Goal: Transaction & Acquisition: Purchase product/service

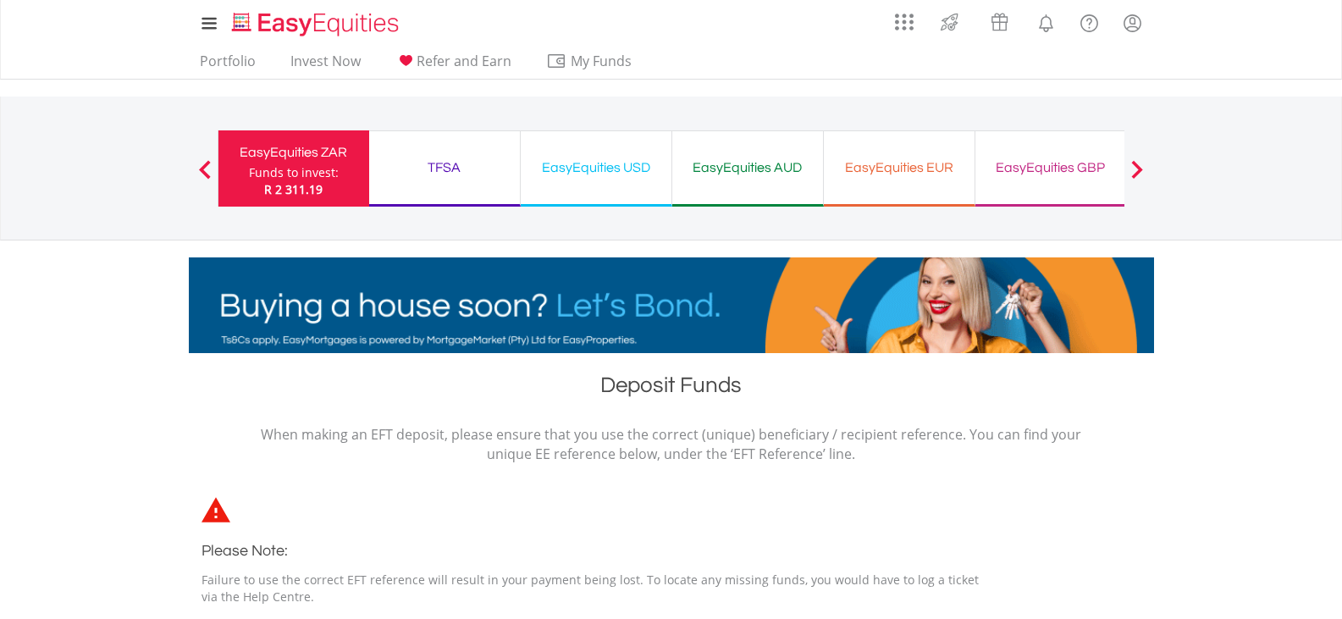
click at [625, 169] on div "EasyEquities USD" at bounding box center [596, 168] width 130 height 24
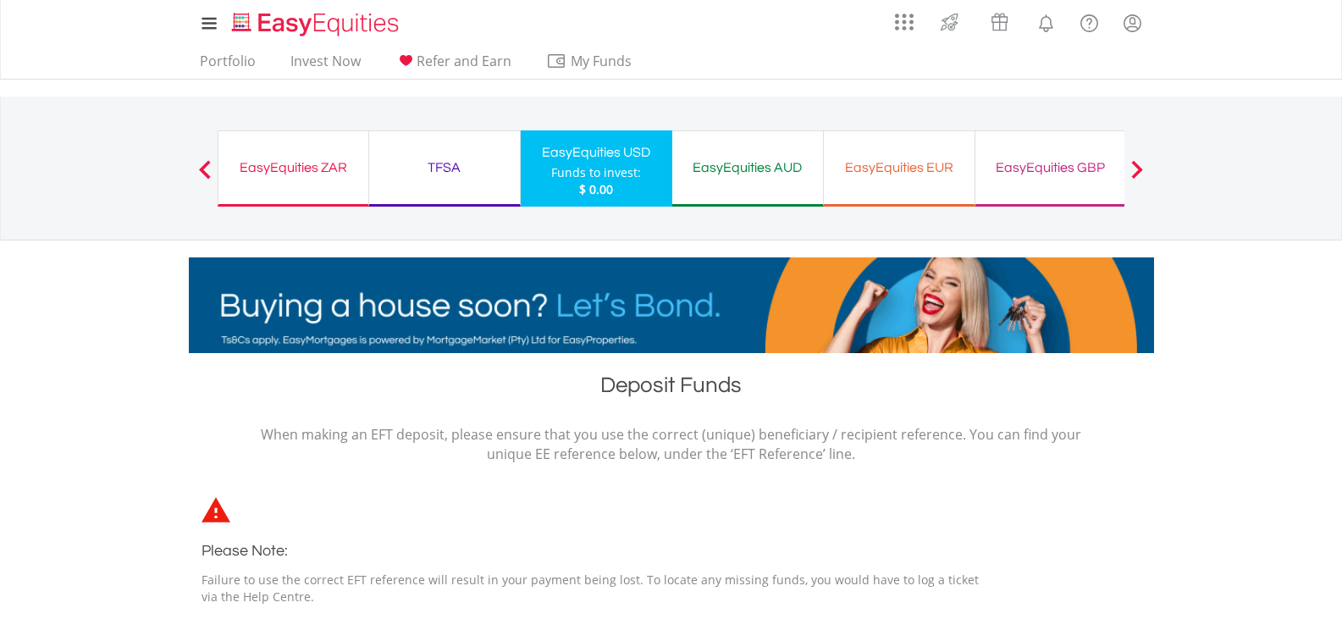
click at [732, 183] on div "EasyEquities AUD Funds to invest: $ 0.00" at bounding box center [748, 168] width 152 height 76
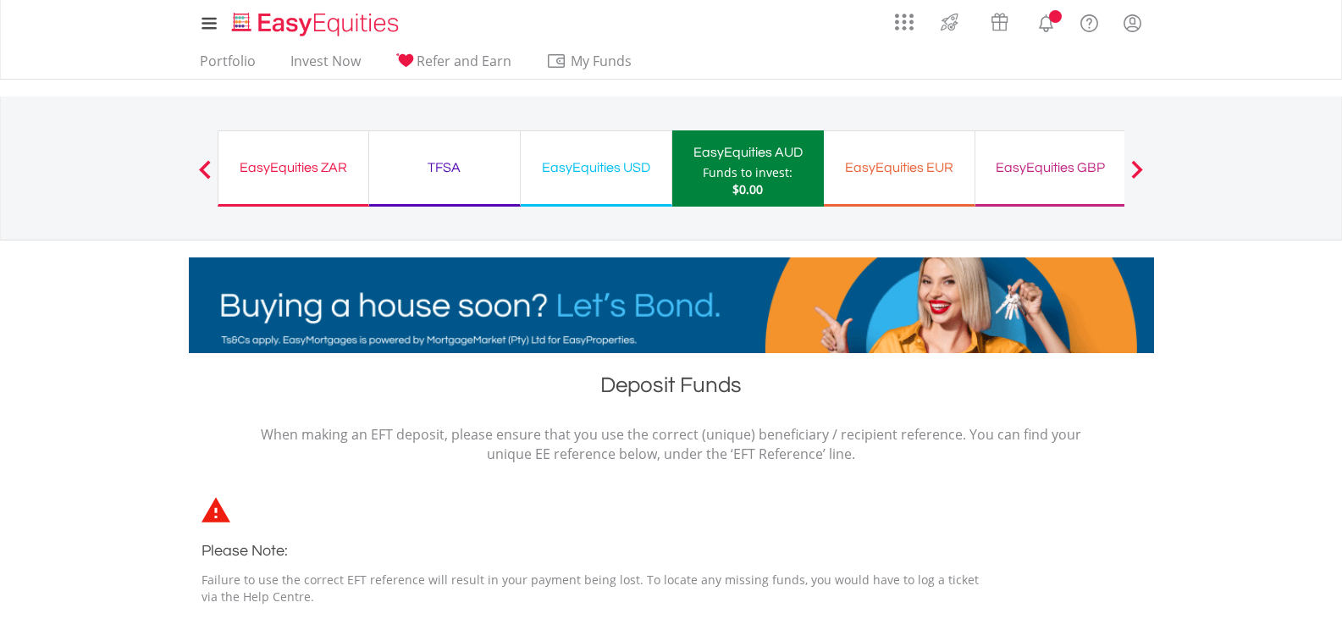
click at [568, 168] on div "EasyEquities USD" at bounding box center [596, 168] width 130 height 24
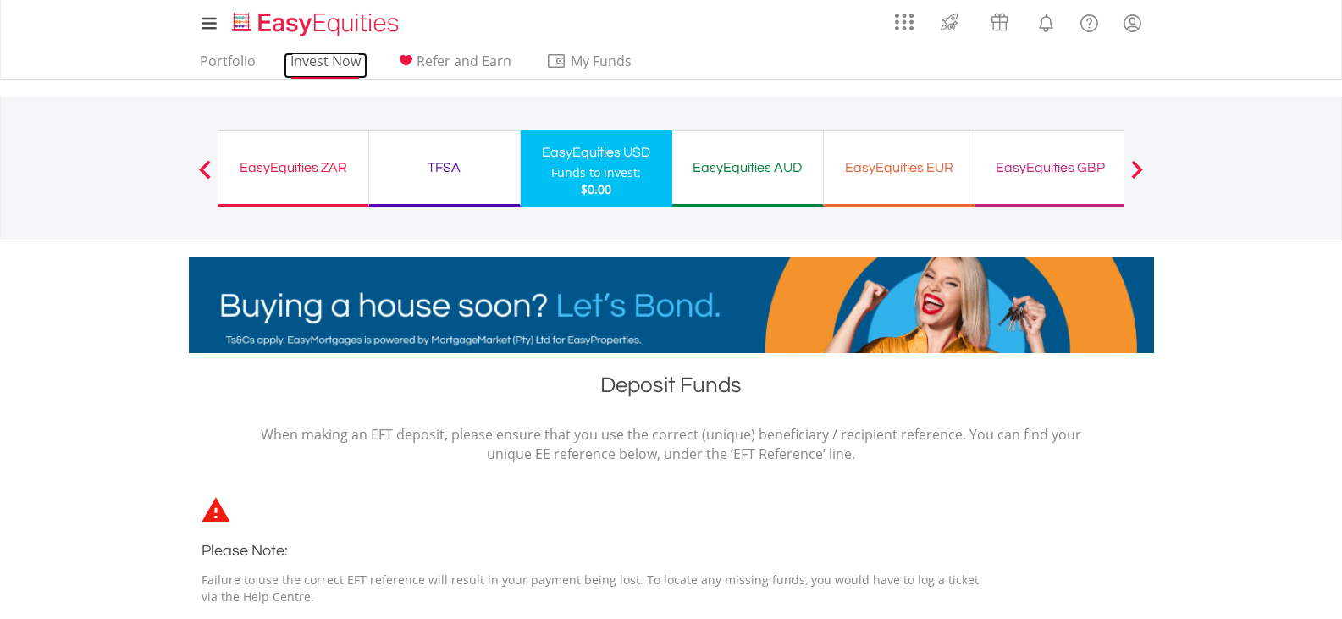
click at [323, 57] on link "Invest Now" at bounding box center [326, 66] width 84 height 26
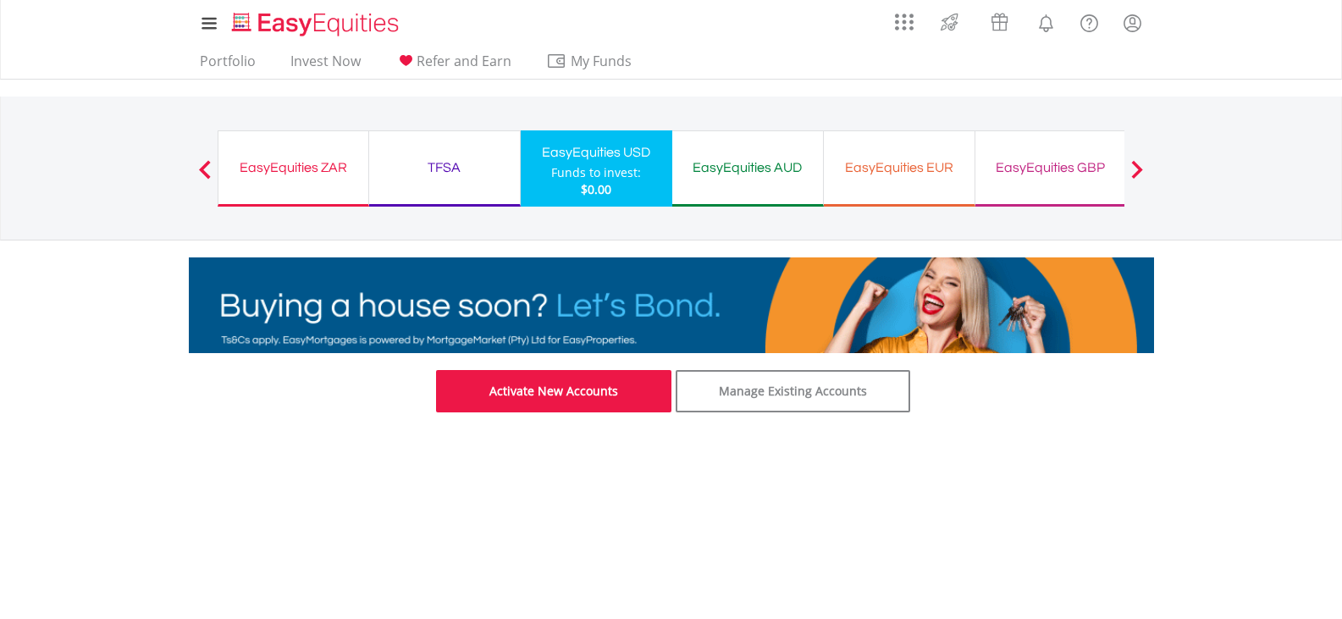
click at [562, 401] on link "Activate New Accounts" at bounding box center [553, 391] width 235 height 42
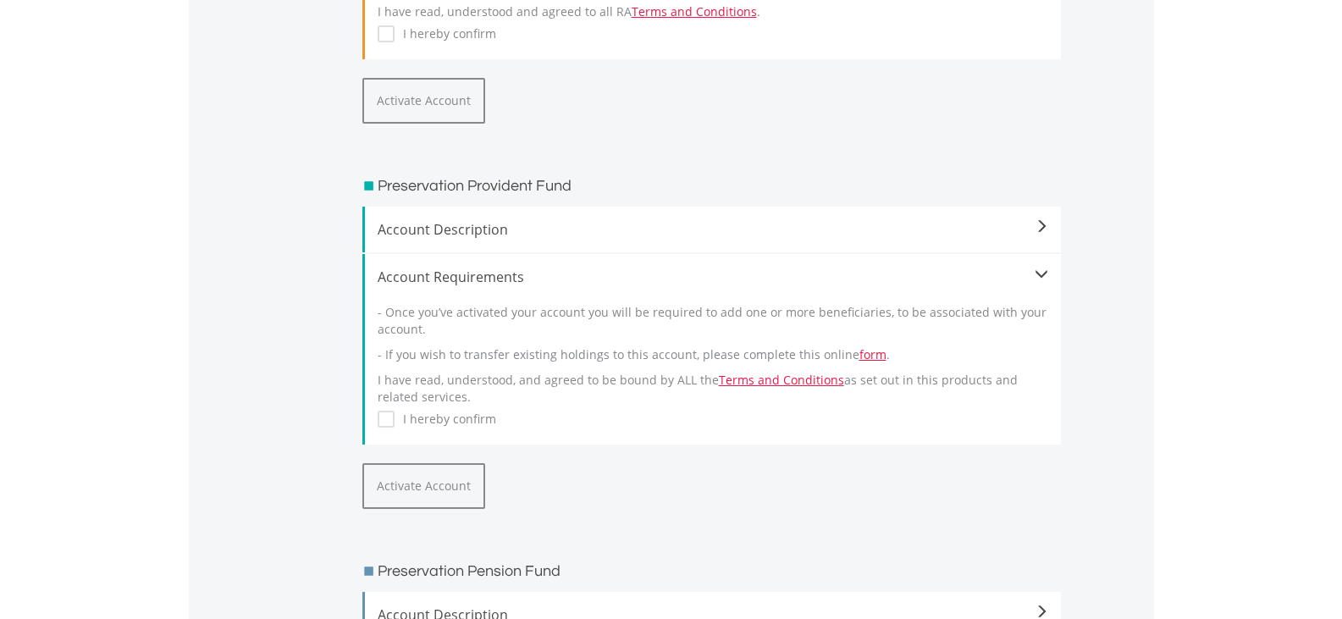
scroll to position [678, 0]
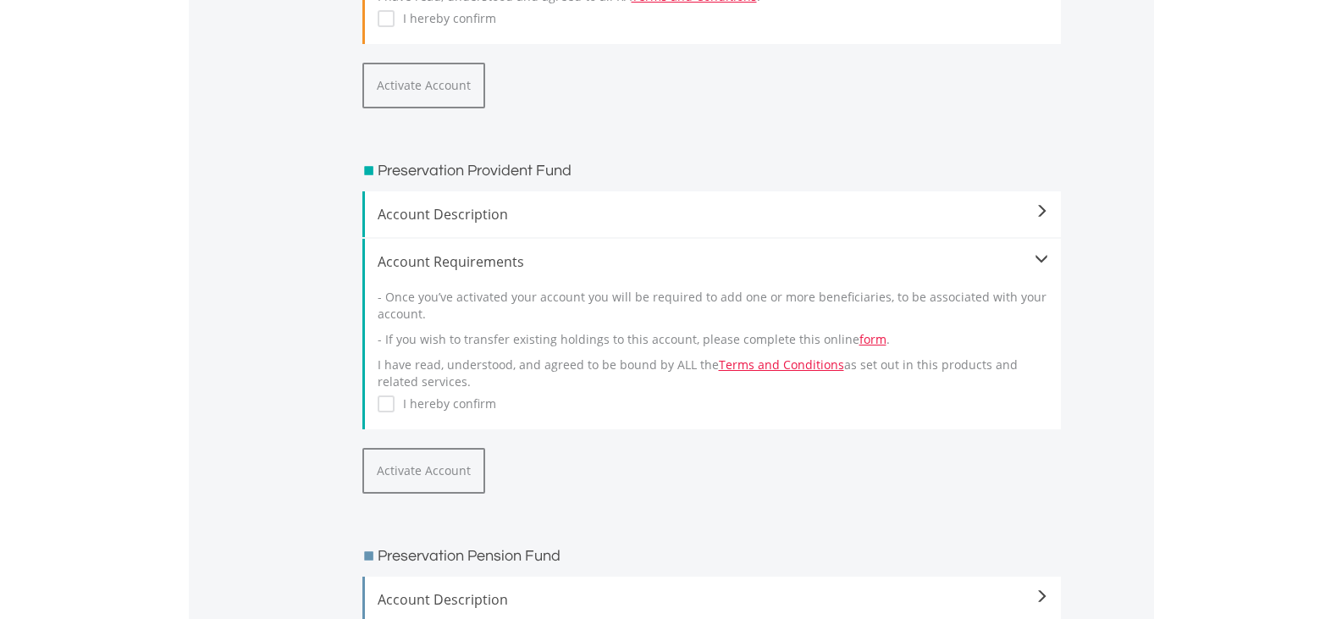
click at [1033, 204] on span "Account Description" at bounding box center [713, 214] width 671 height 20
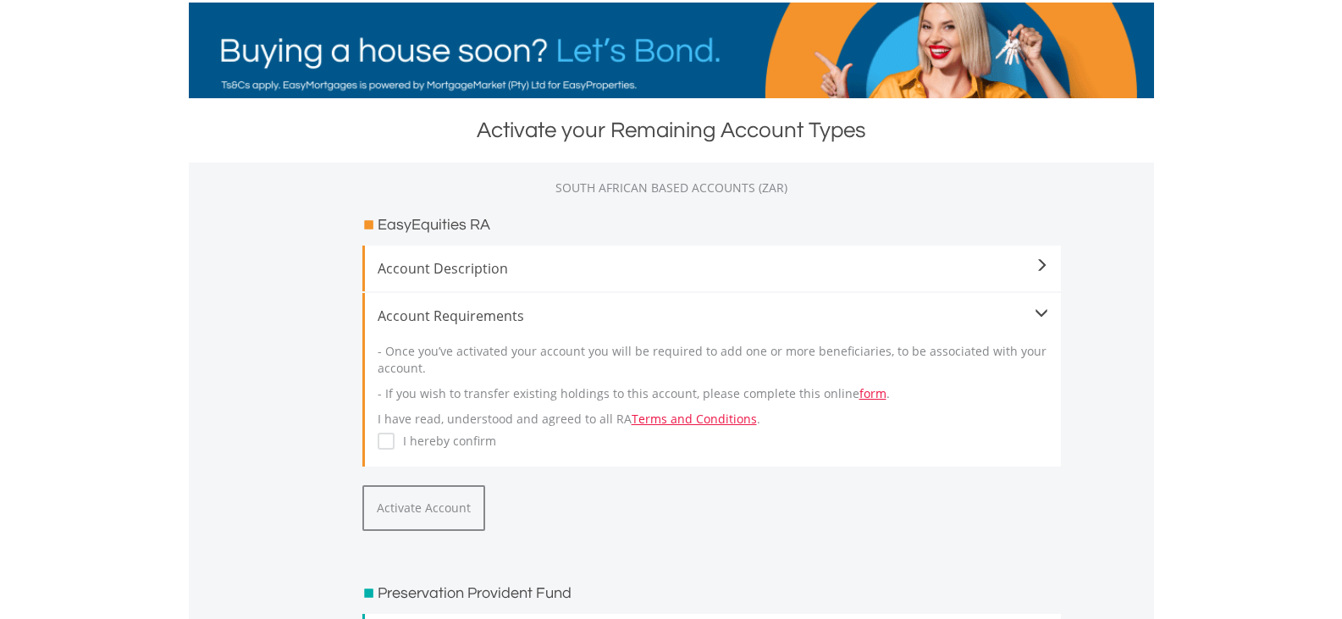
scroll to position [254, 0]
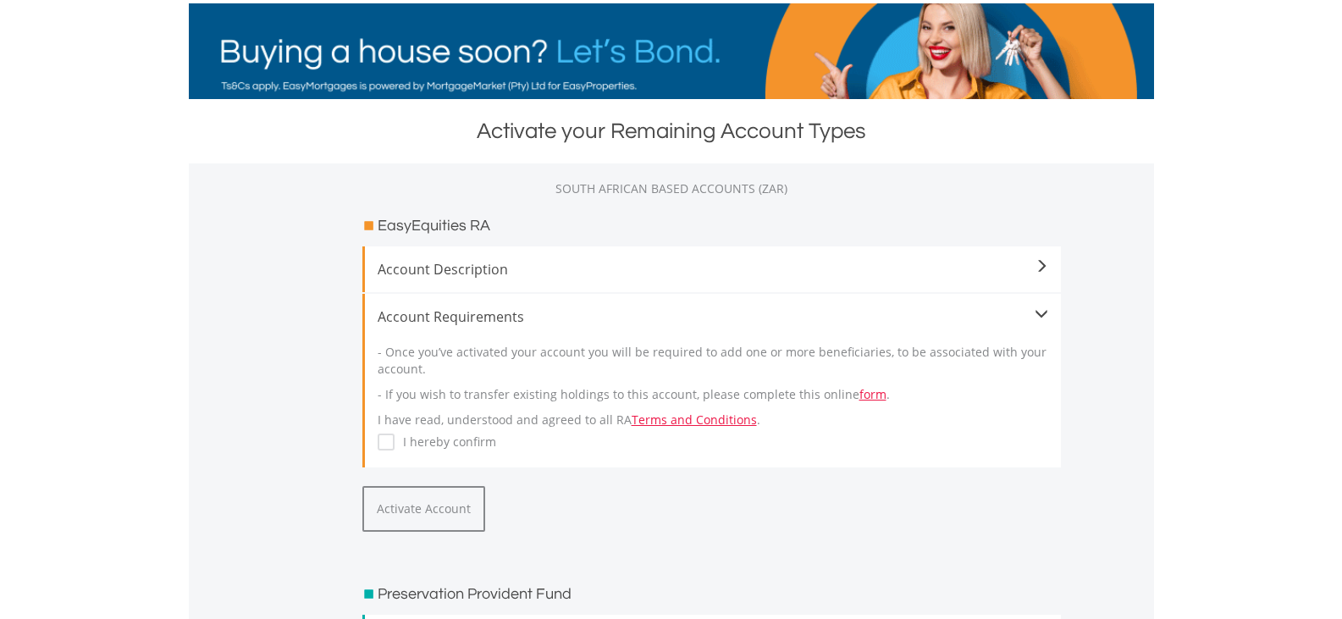
click at [1032, 246] on div "Account Description" at bounding box center [711, 269] width 699 height 46
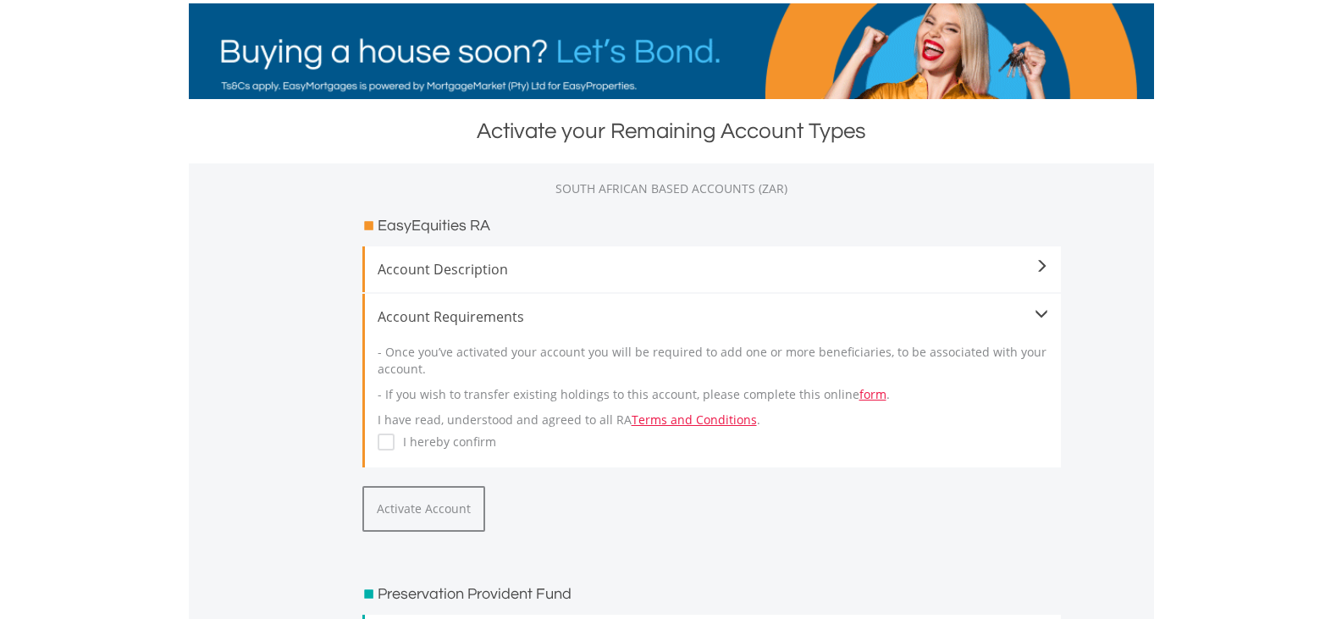
click at [1039, 269] on span at bounding box center [1042, 267] width 14 height 14
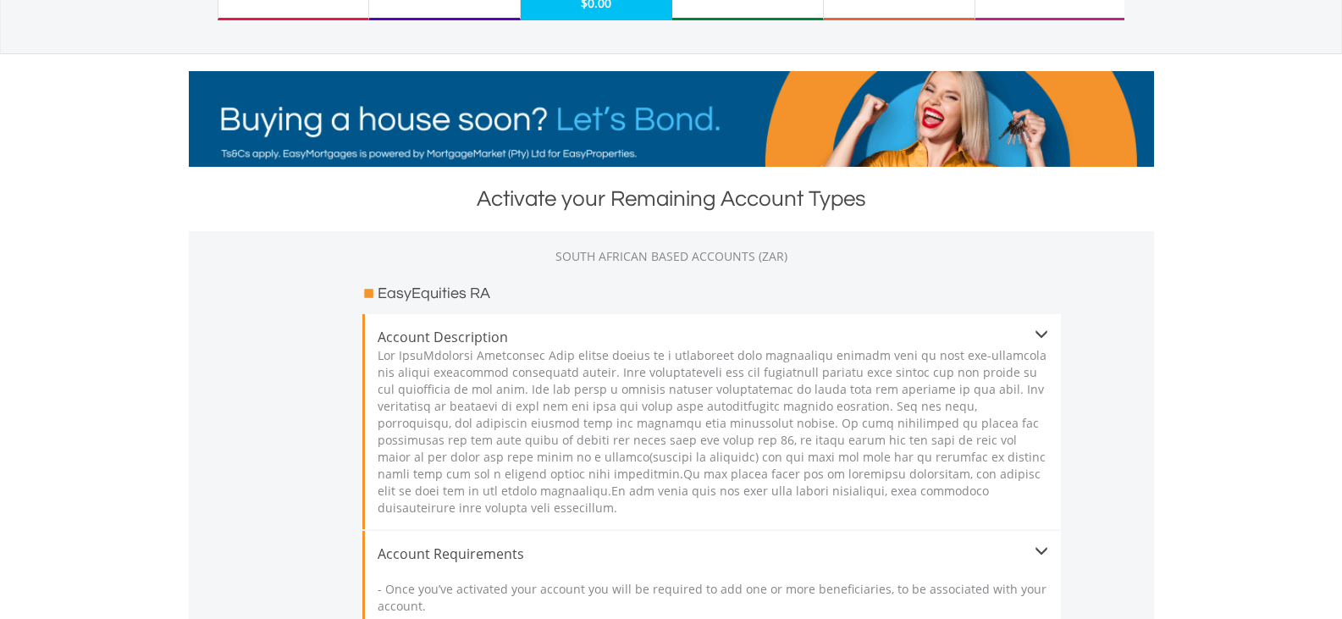
scroll to position [0, 0]
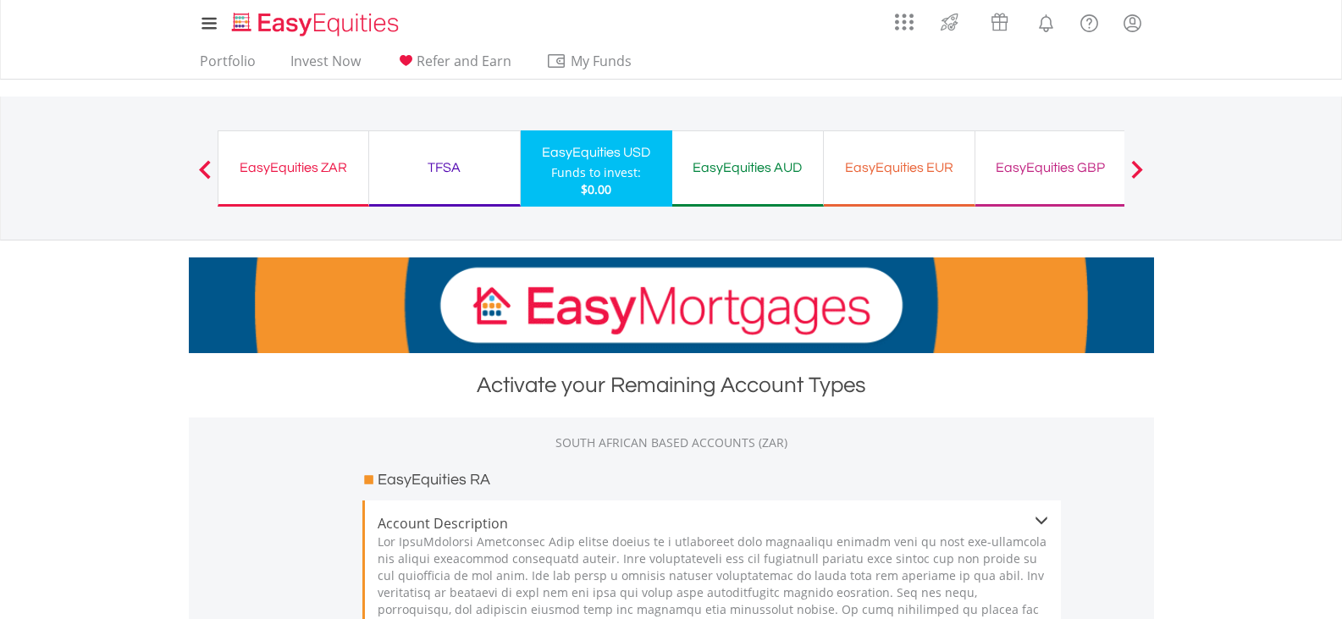
click at [620, 159] on div "EasyEquities USD" at bounding box center [596, 153] width 131 height 24
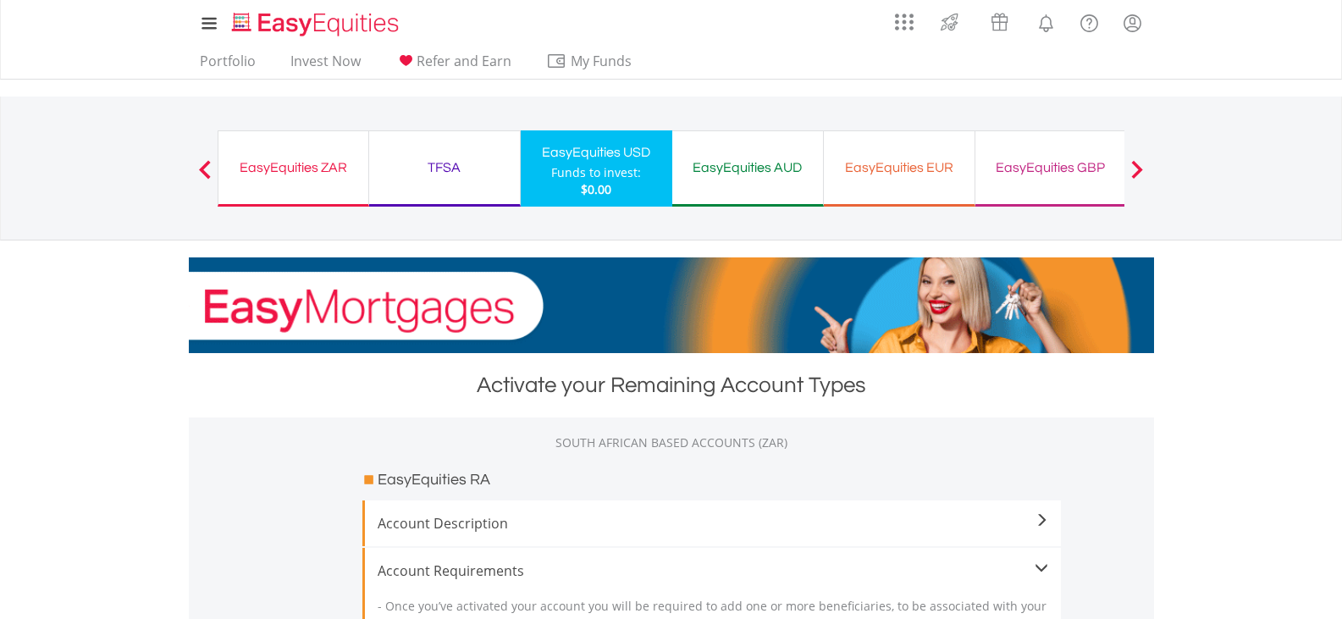
click at [716, 169] on div "EasyEquities AUD" at bounding box center [748, 168] width 130 height 24
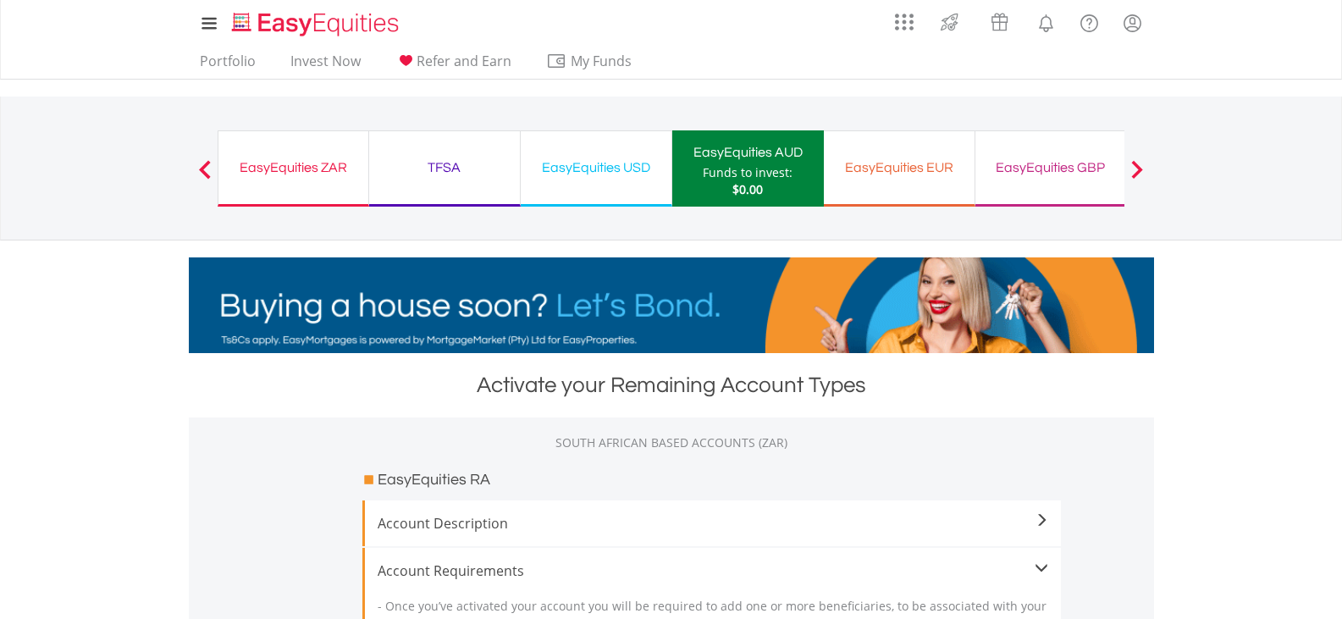
click at [883, 152] on div "EasyEquities EUR Funds to invest: $0.00" at bounding box center [900, 168] width 152 height 76
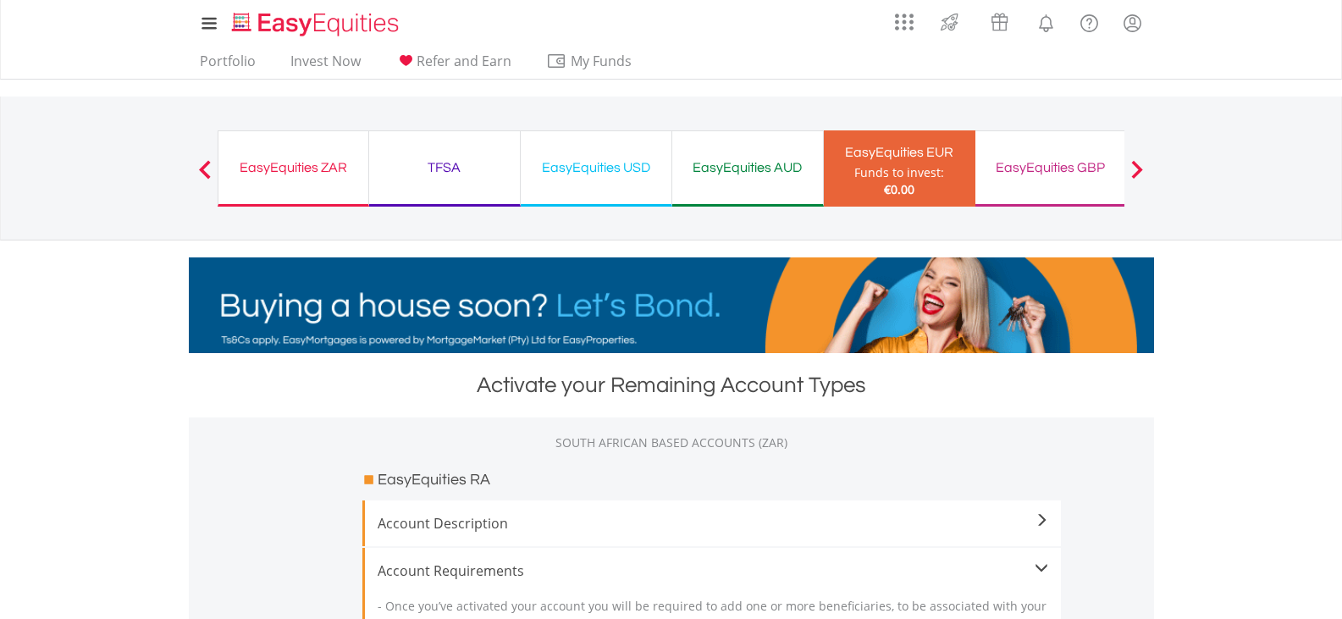
drag, startPoint x: 340, startPoint y: 163, endPoint x: 351, endPoint y: 169, distance: 12.9
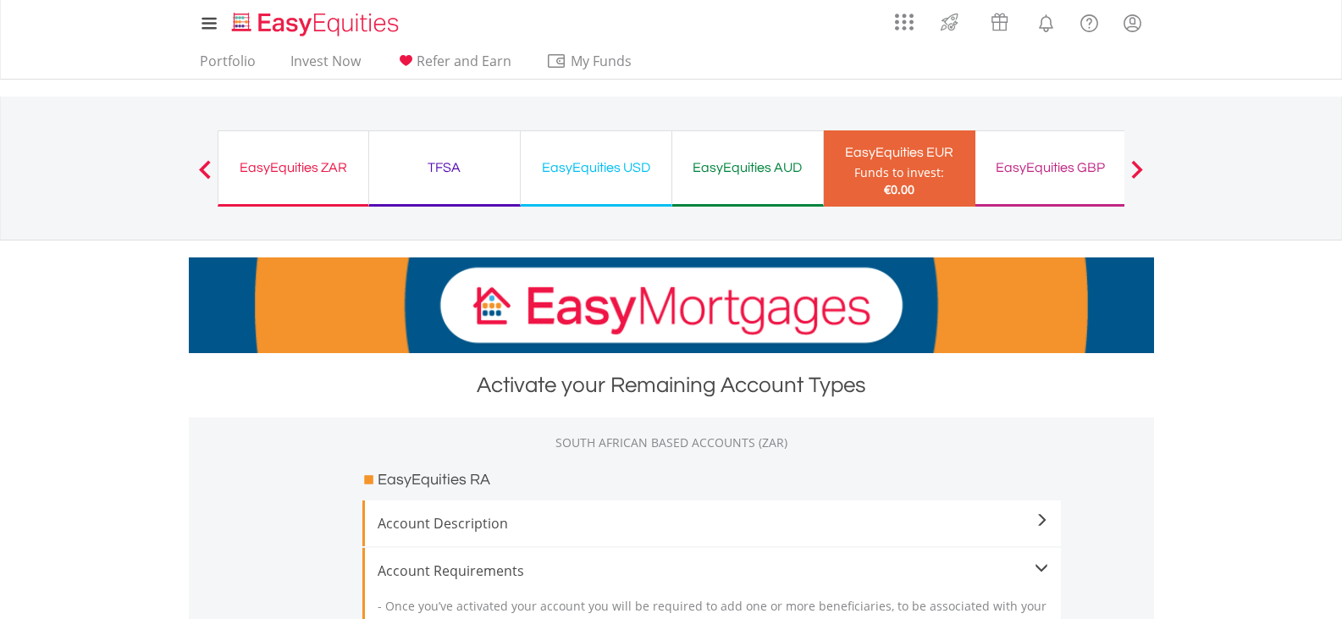
click at [340, 163] on div "EasyEquities ZAR" at bounding box center [294, 168] width 130 height 24
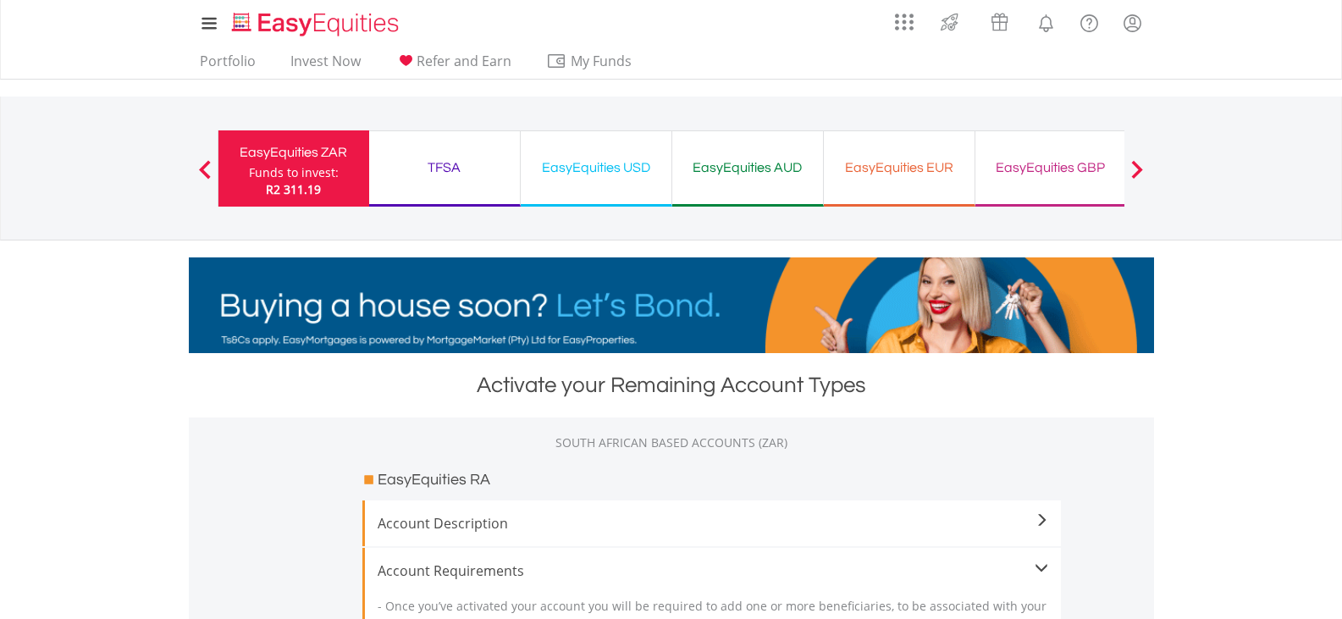
click at [479, 174] on div "TFSA" at bounding box center [444, 168] width 130 height 24
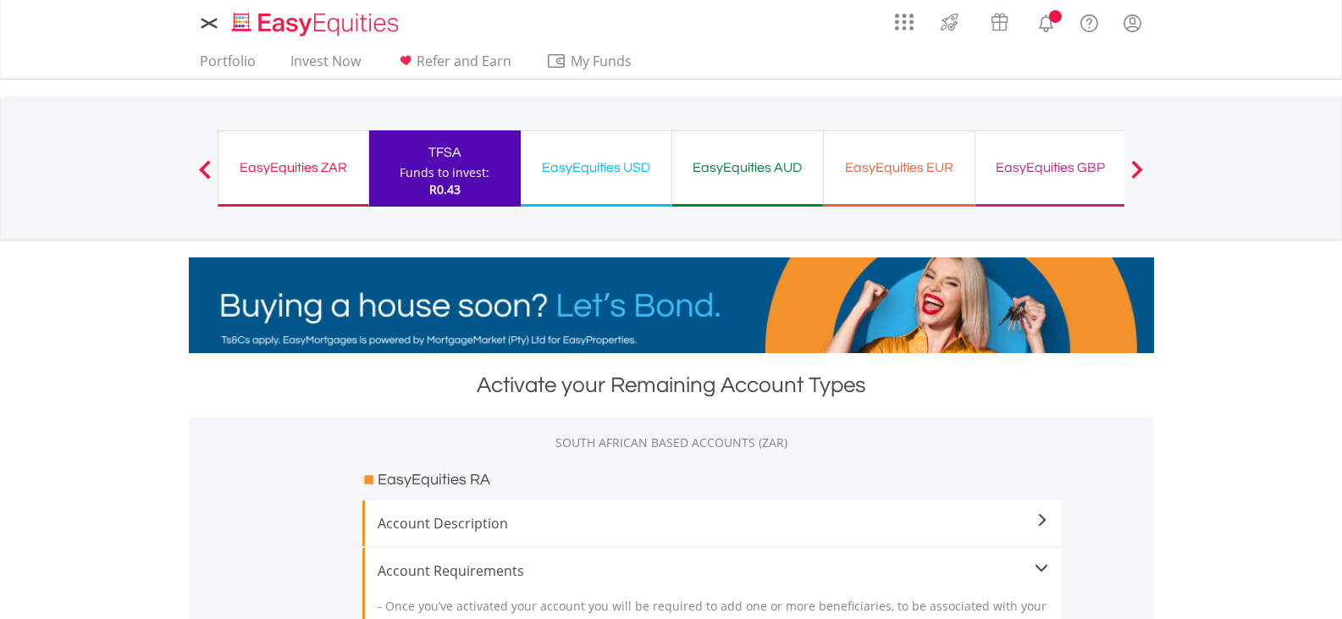
click at [323, 163] on div "EasyEquities ZAR" at bounding box center [294, 168] width 130 height 24
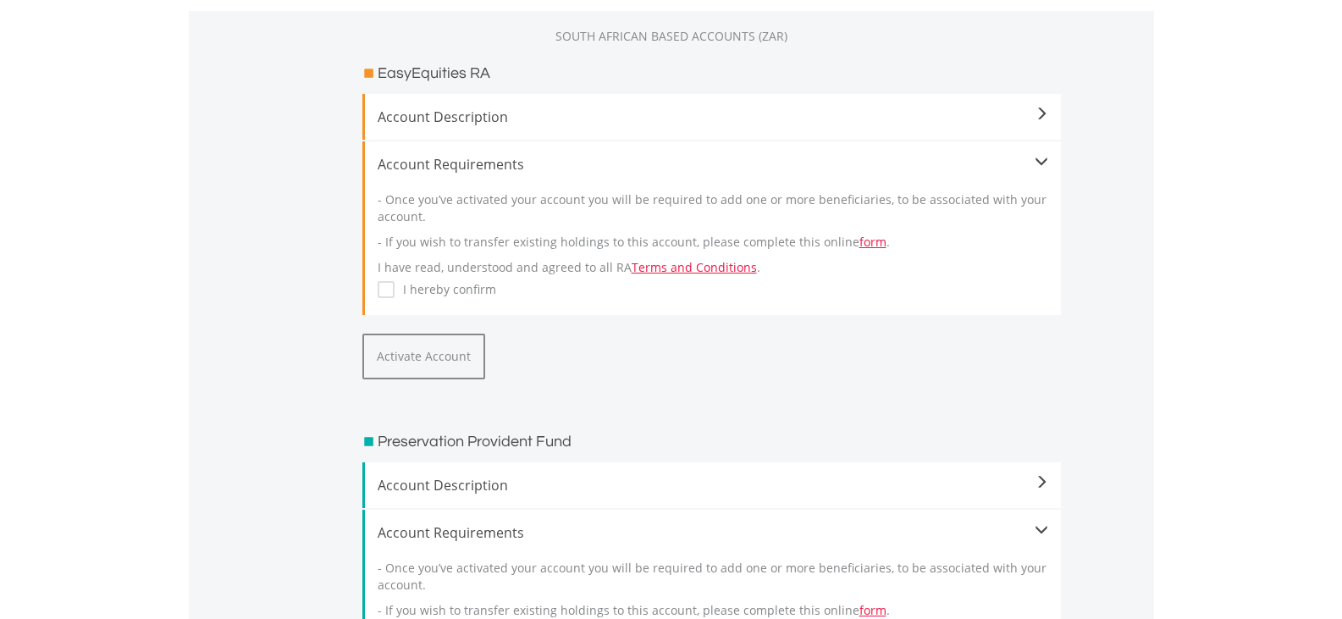
scroll to position [508, 0]
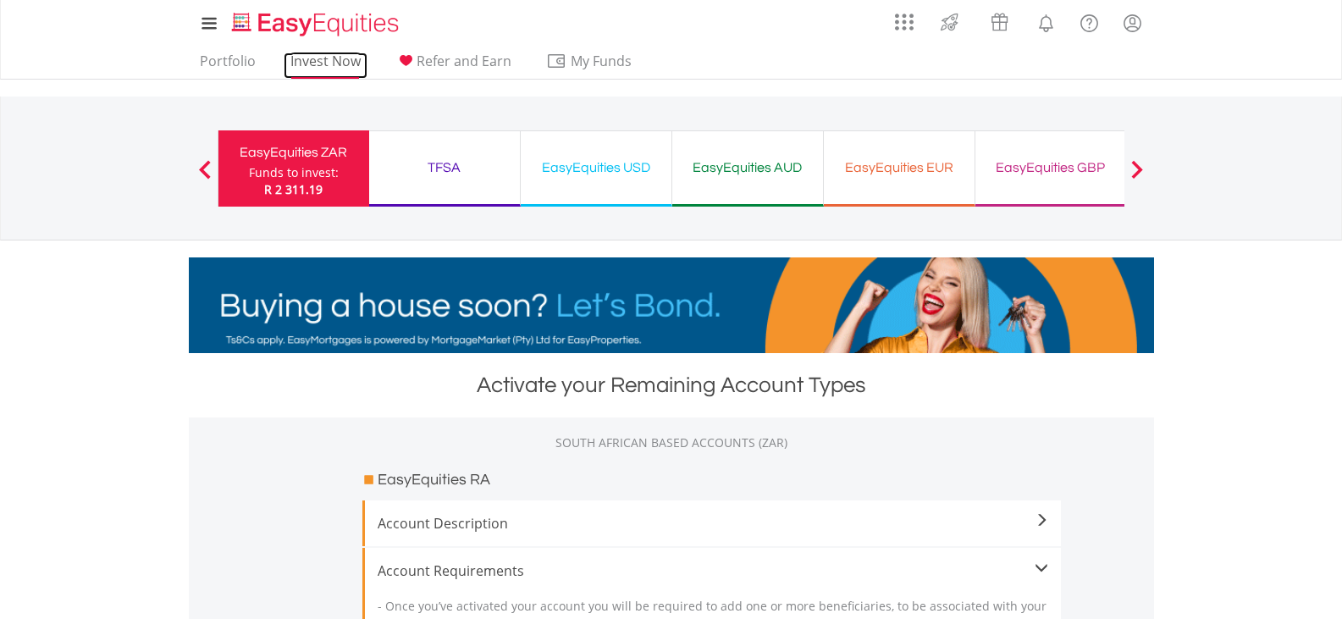
click at [326, 54] on link "Invest Now" at bounding box center [326, 66] width 84 height 26
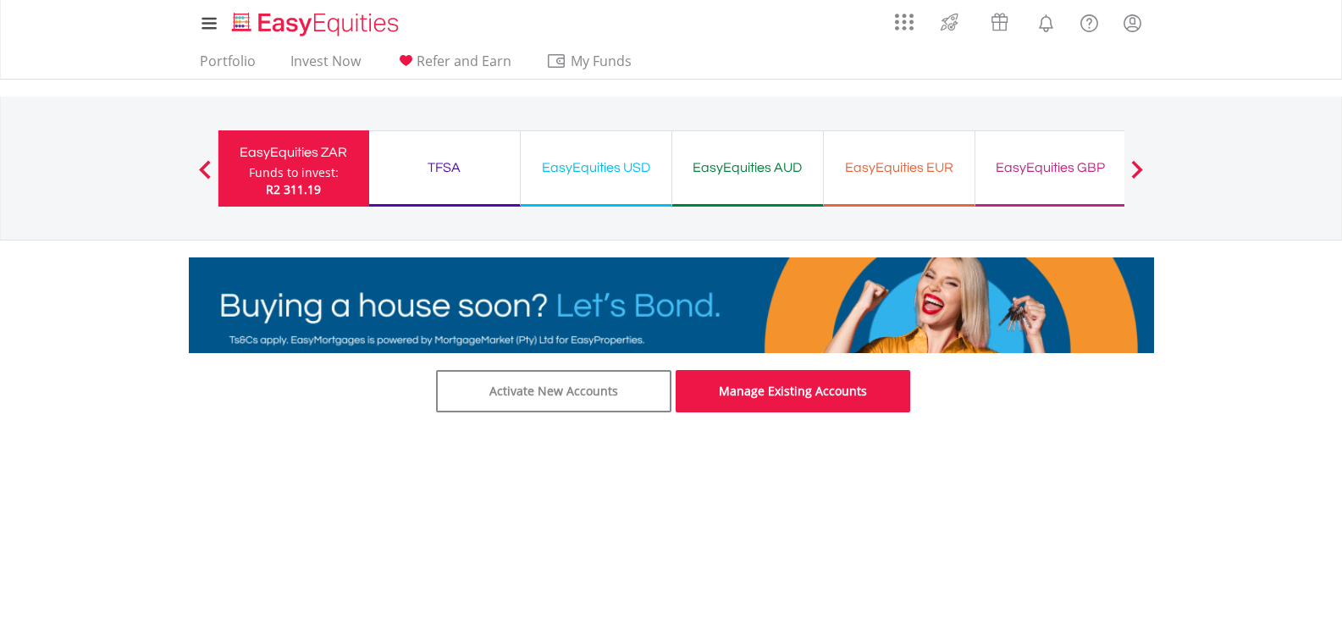
click at [816, 397] on link "Manage Existing Accounts" at bounding box center [793, 391] width 235 height 42
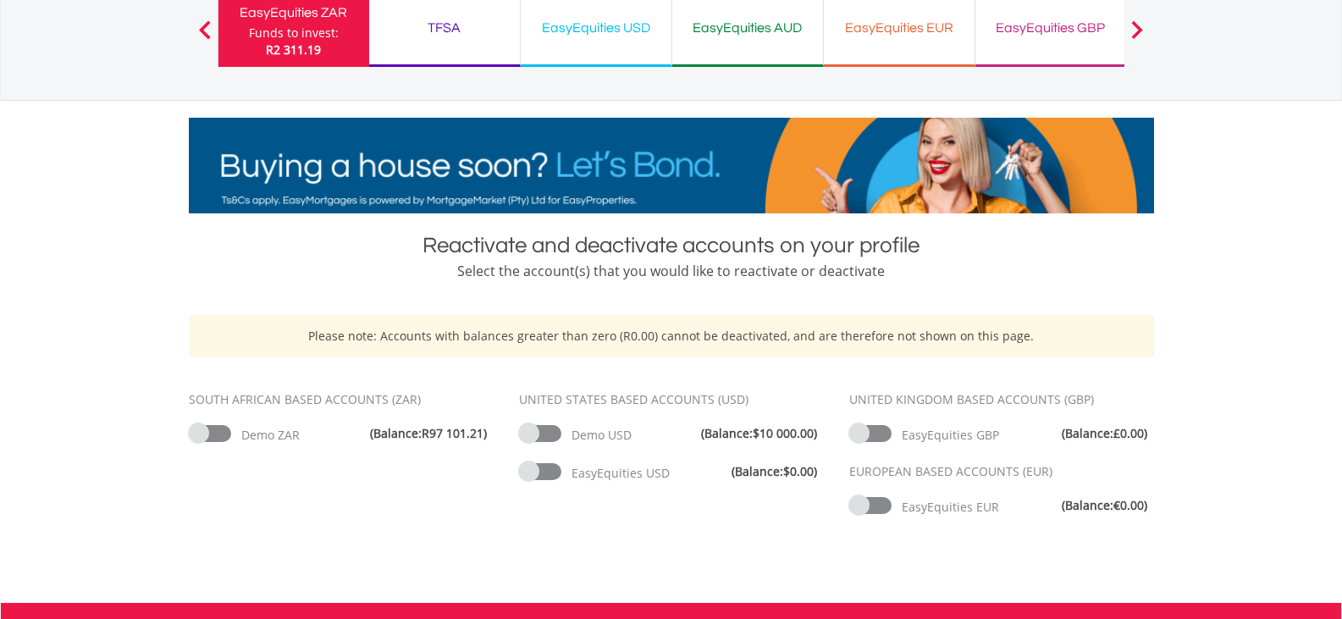
scroll to position [254, 0]
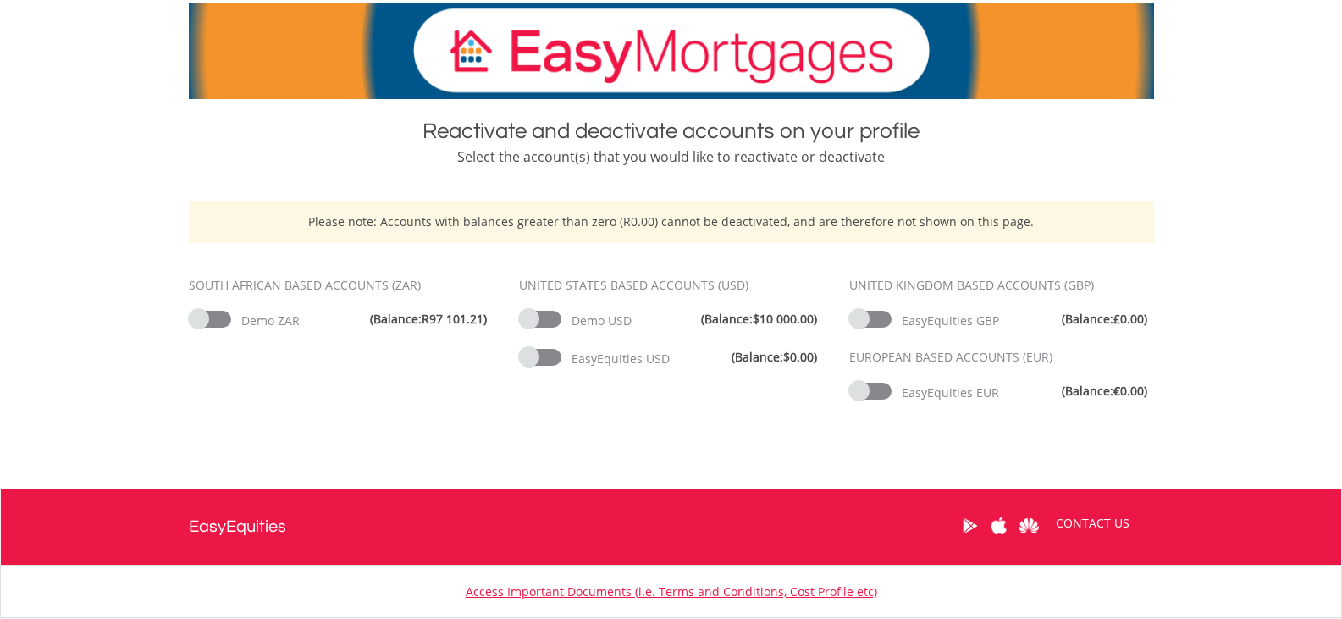
click at [547, 319] on span at bounding box center [540, 319] width 42 height 17
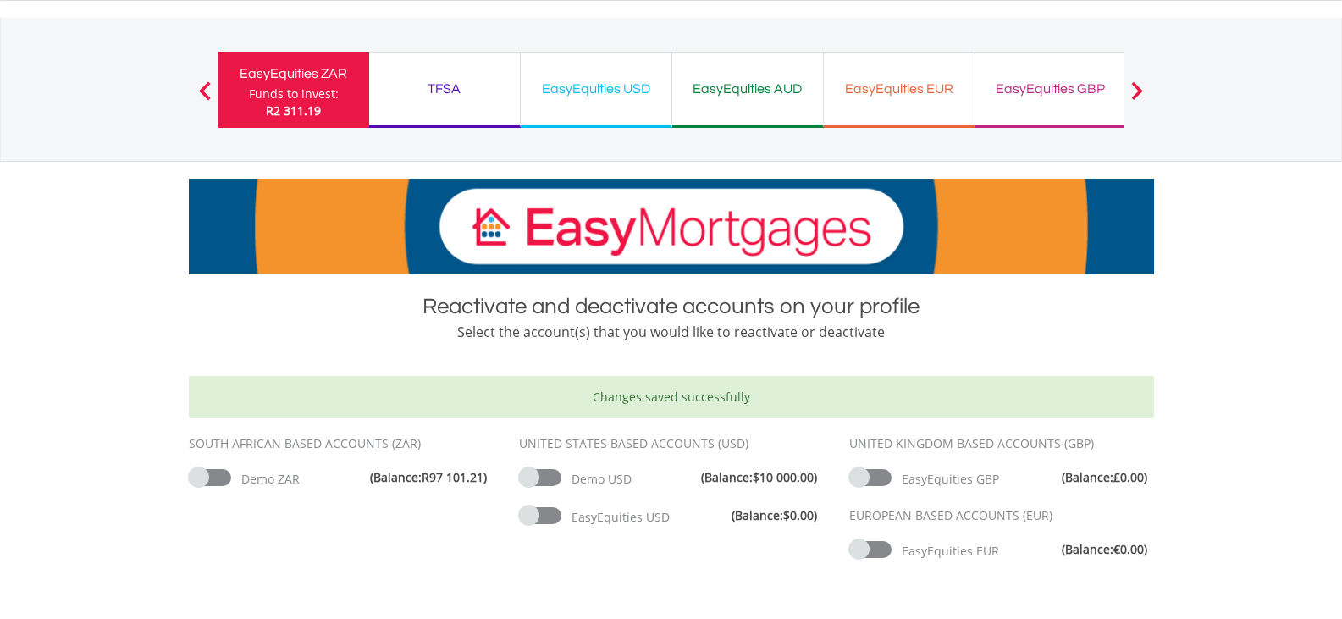
scroll to position [169, 0]
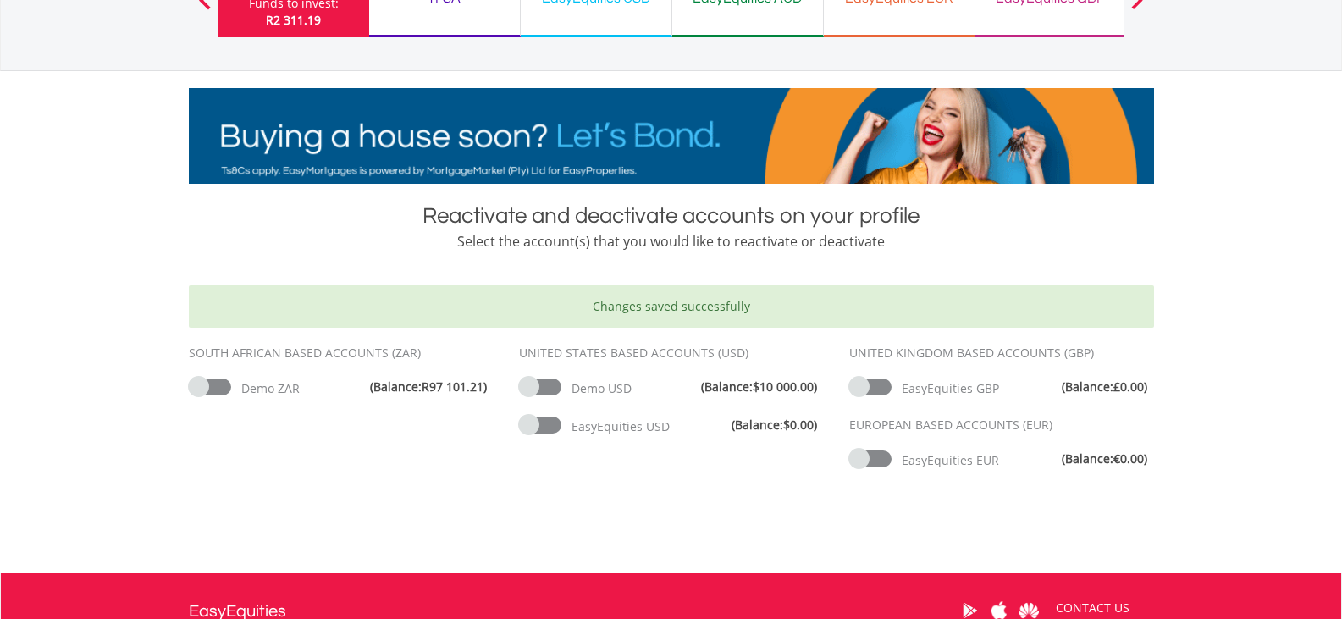
click at [207, 390] on span at bounding box center [210, 387] width 42 height 17
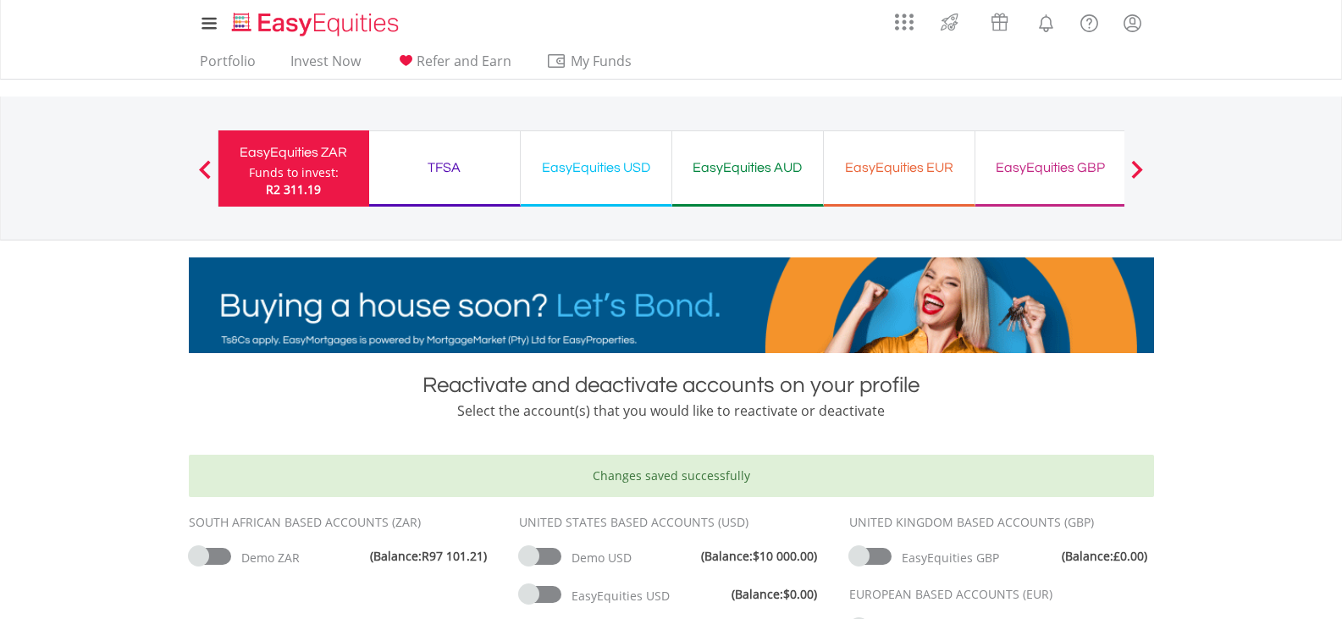
click at [606, 174] on div "EasyEquities USD" at bounding box center [596, 168] width 130 height 24
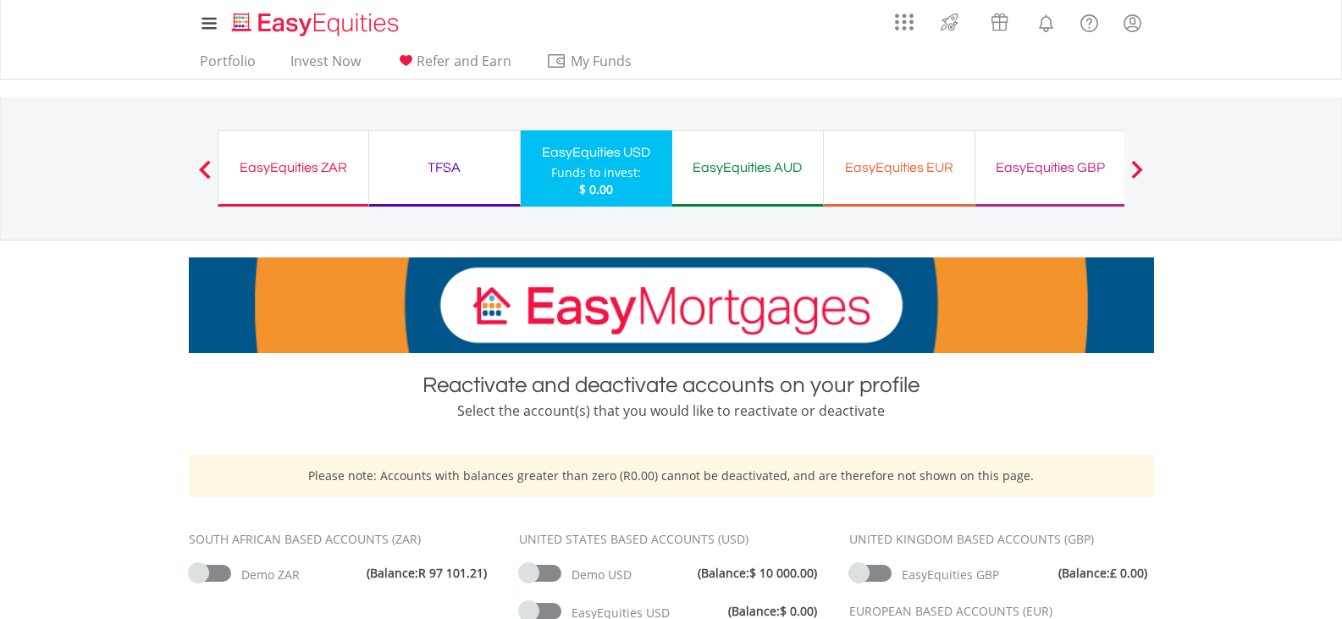
click at [338, 154] on div "EasyEquities ZAR Funds to invest: $ 0.00" at bounding box center [294, 168] width 152 height 76
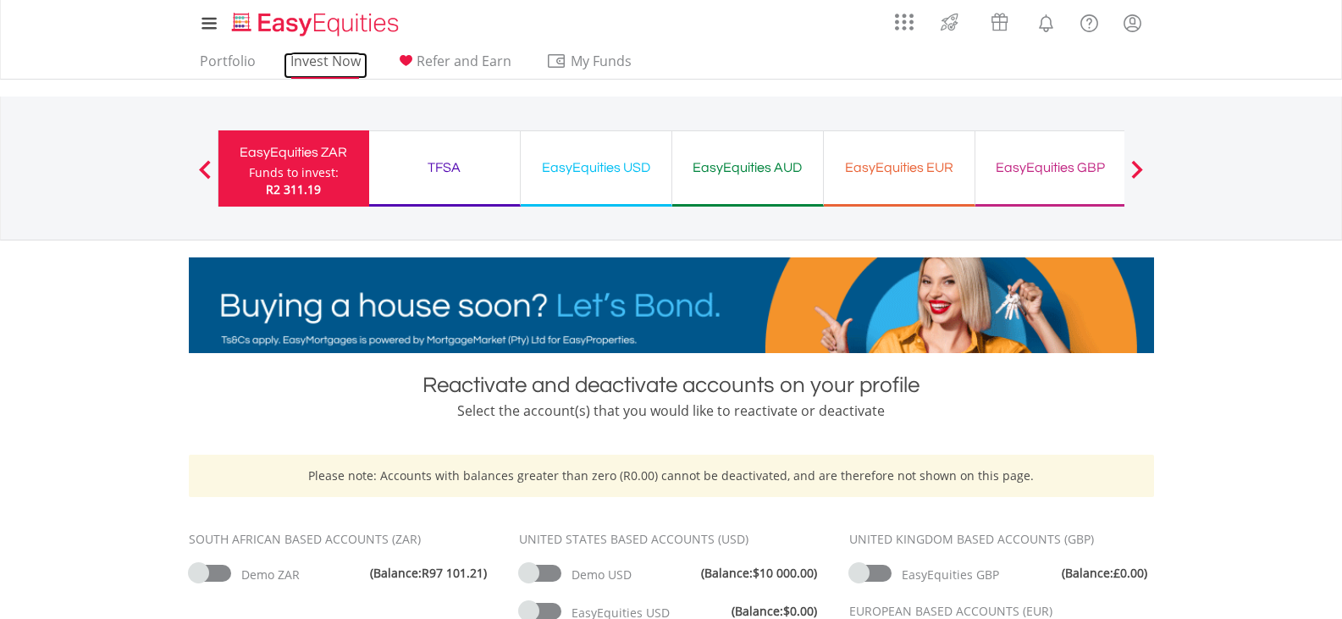
click at [344, 64] on link "Invest Now" at bounding box center [326, 66] width 84 height 26
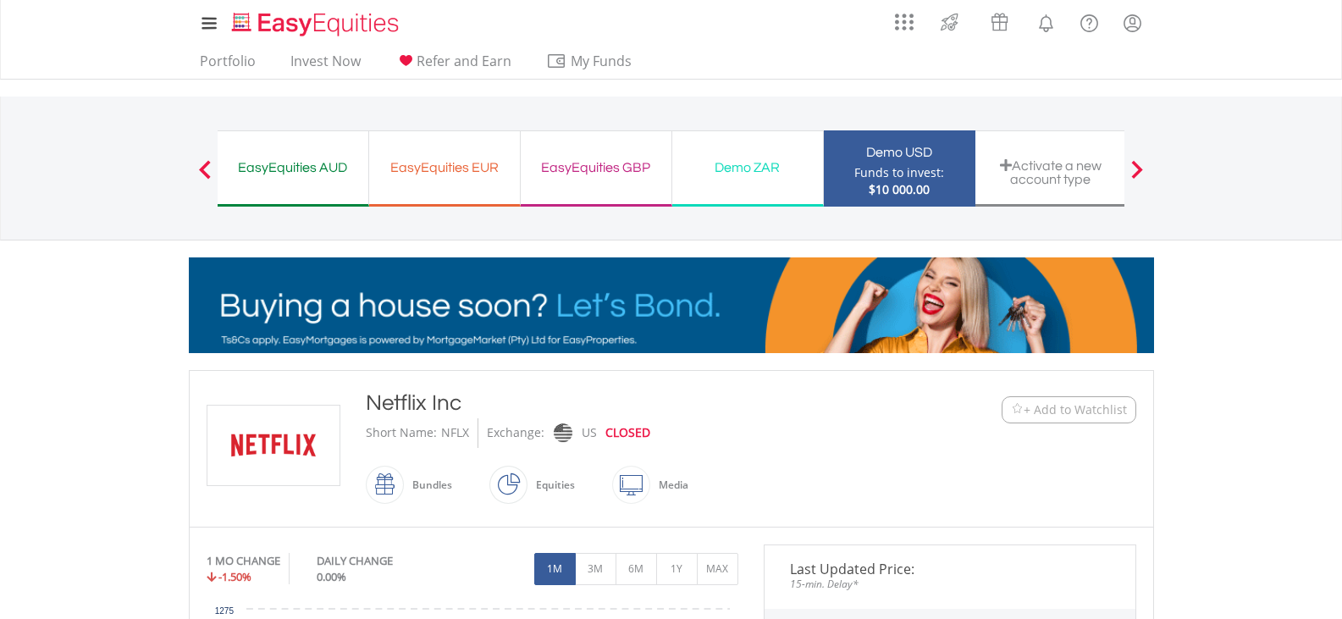
click at [909, 162] on div "Demo USD" at bounding box center [899, 153] width 131 height 24
click at [886, 147] on div "Demo USD" at bounding box center [899, 153] width 131 height 24
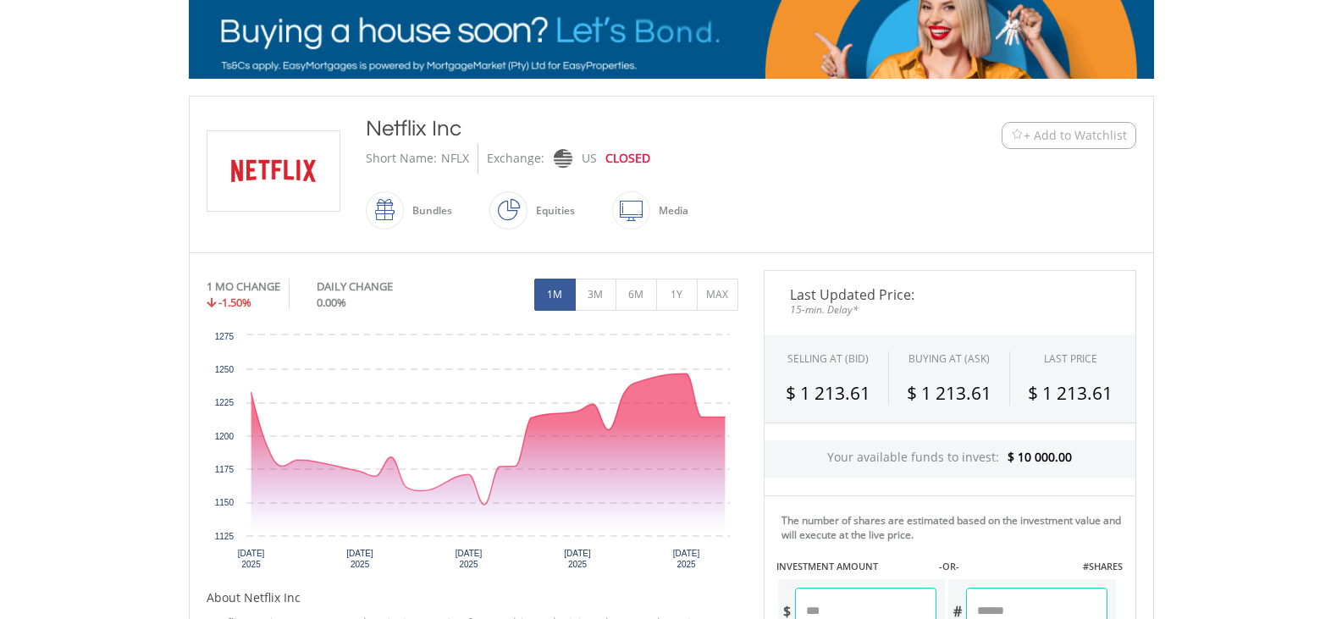
scroll to position [423, 0]
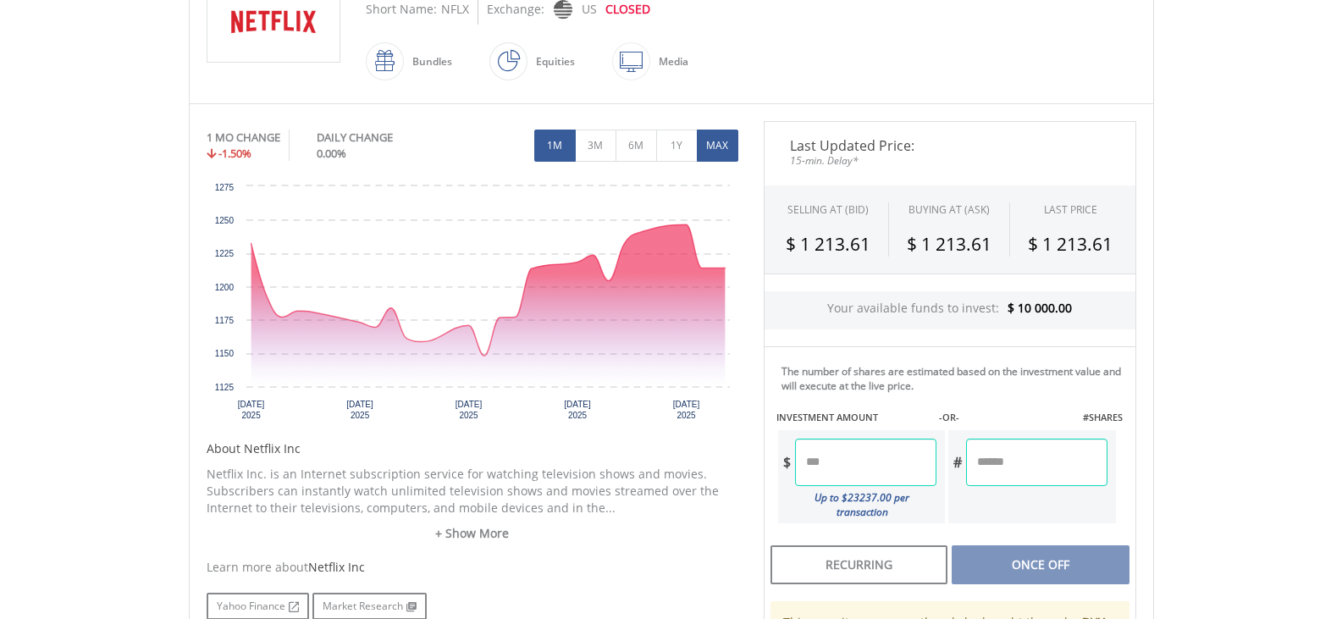
click at [699, 149] on button "MAX" at bounding box center [717, 146] width 41 height 32
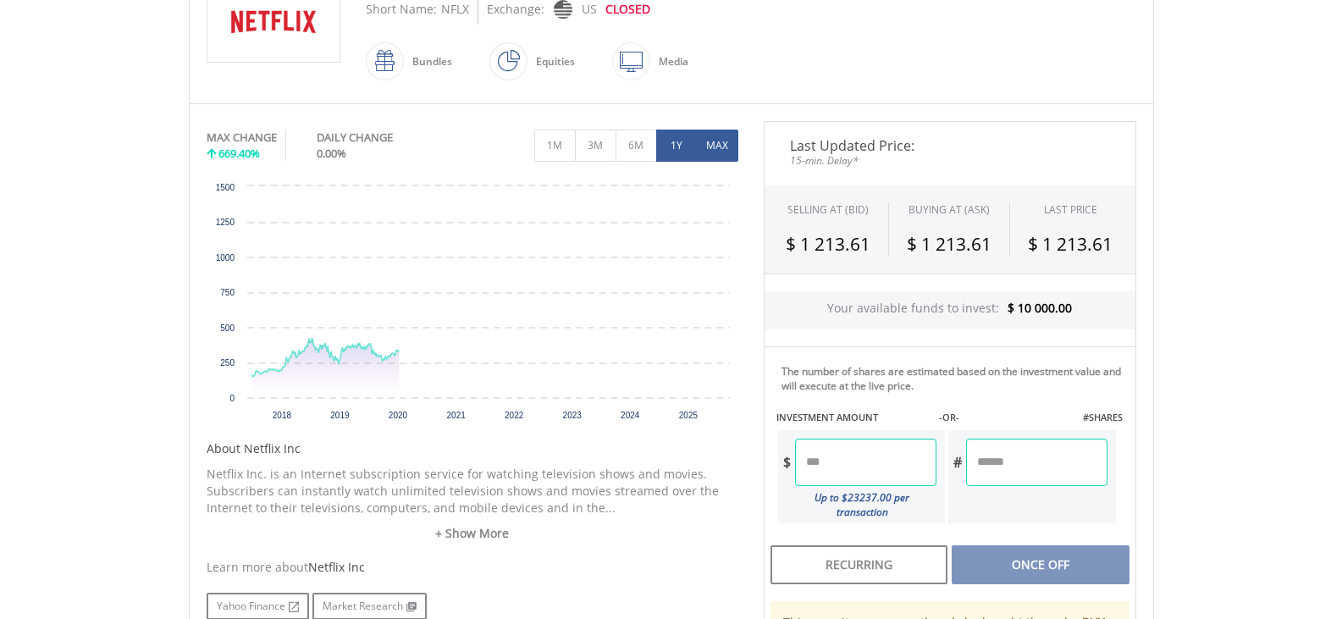
click at [656, 146] on button "1Y" at bounding box center [676, 146] width 41 height 32
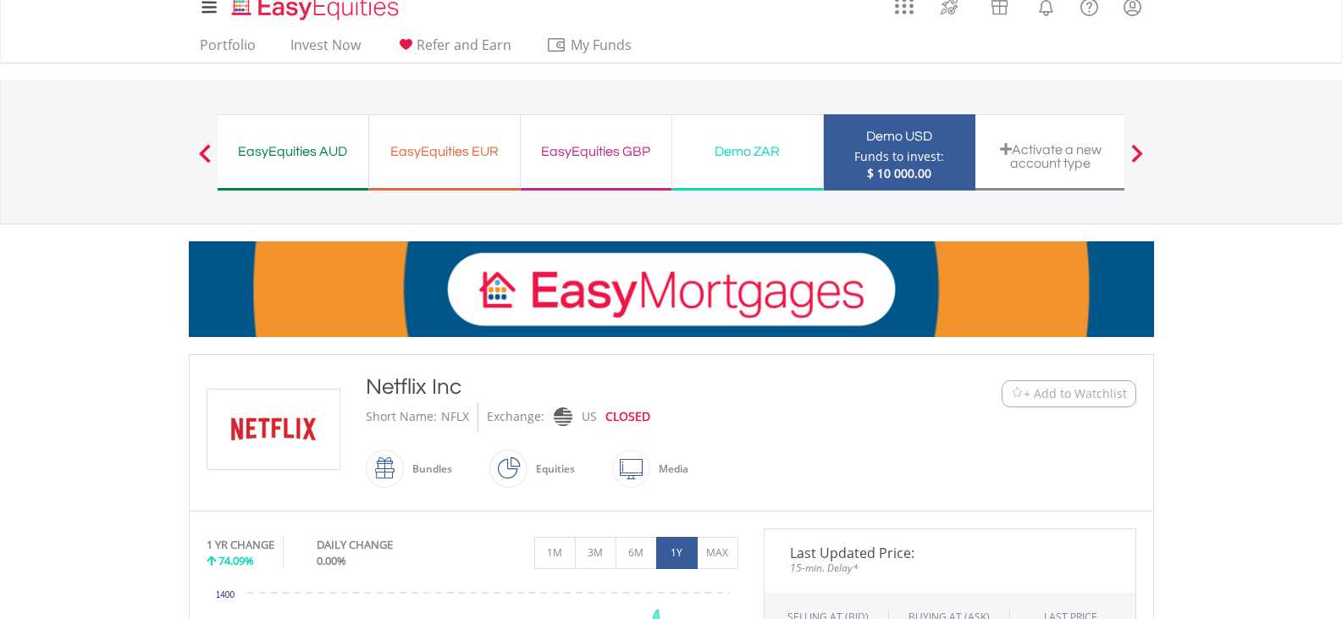
scroll to position [0, 0]
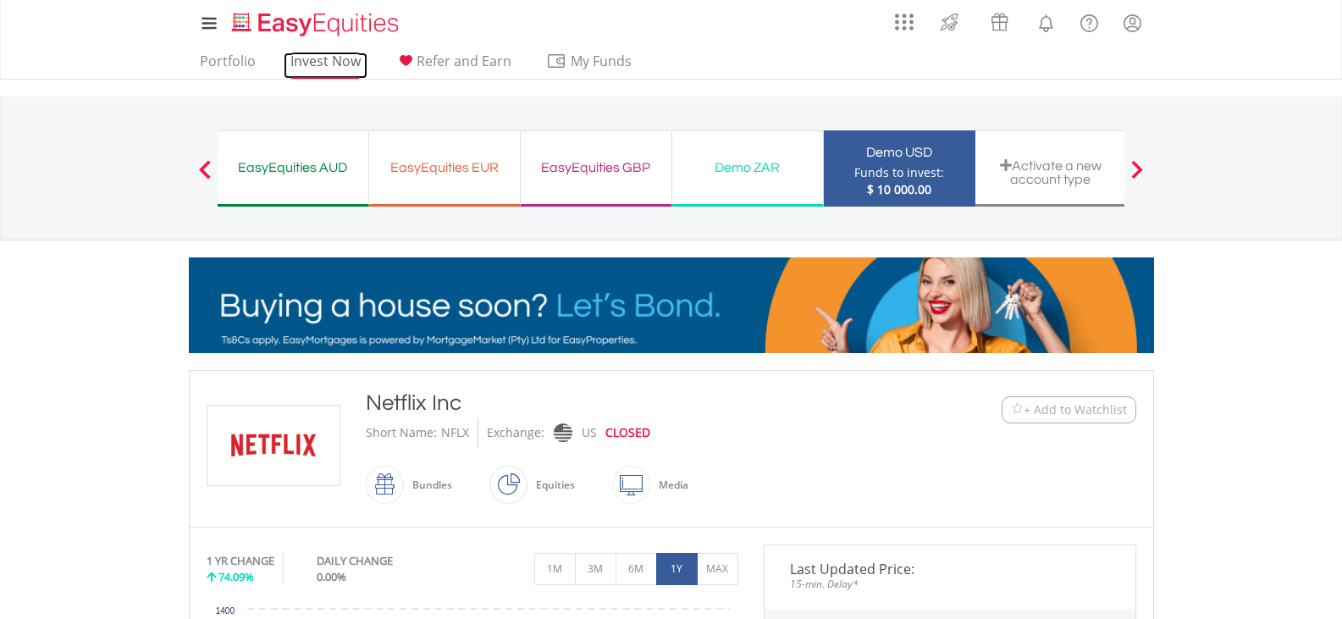
click at [326, 56] on link "Invest Now" at bounding box center [326, 66] width 84 height 26
